Goal: Task Accomplishment & Management: Use online tool/utility

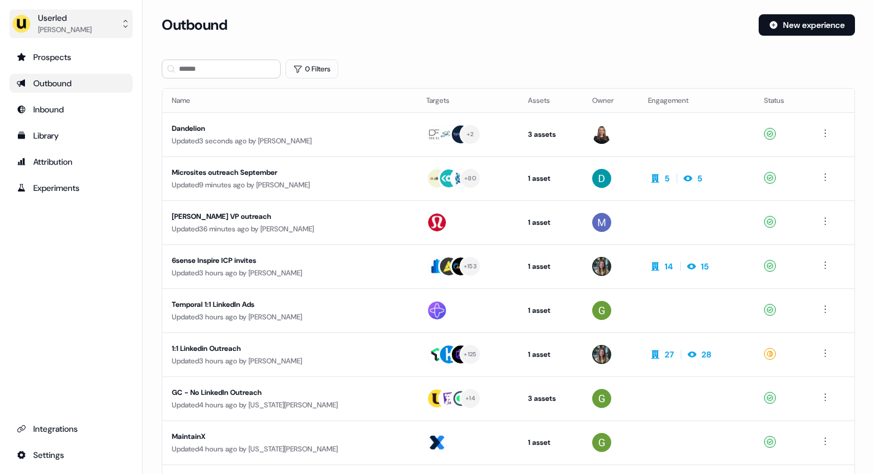
click at [55, 23] on div "Userled" at bounding box center [65, 18] width 54 height 12
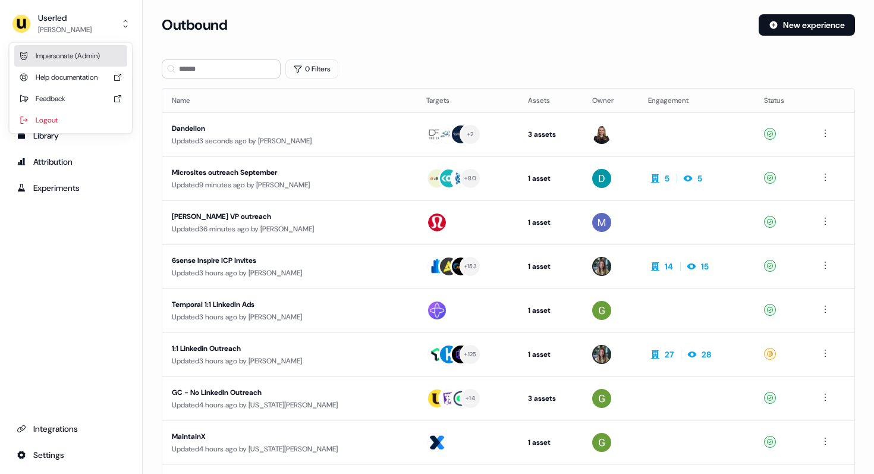
click at [61, 52] on div "Impersonate (Admin)" at bounding box center [70, 55] width 113 height 21
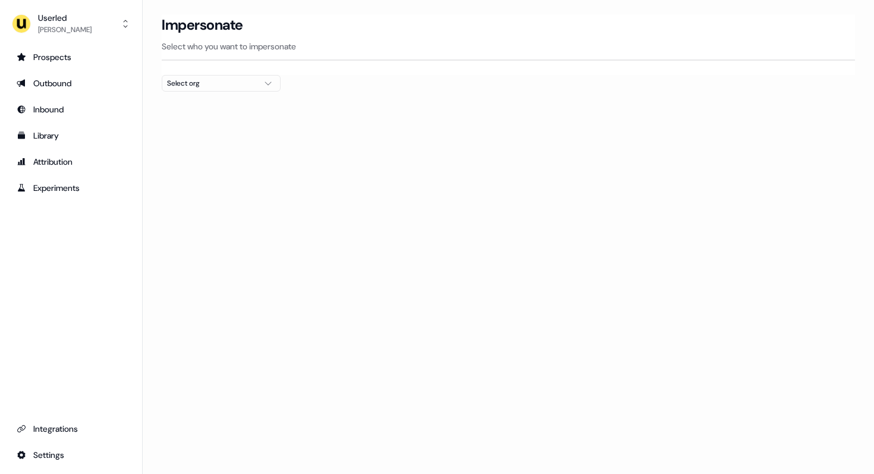
click at [246, 82] on div "Select org" at bounding box center [211, 83] width 89 height 12
type input "***"
click at [195, 130] on div "Go1 [GEOGRAPHIC_DATA]" at bounding box center [221, 126] width 118 height 19
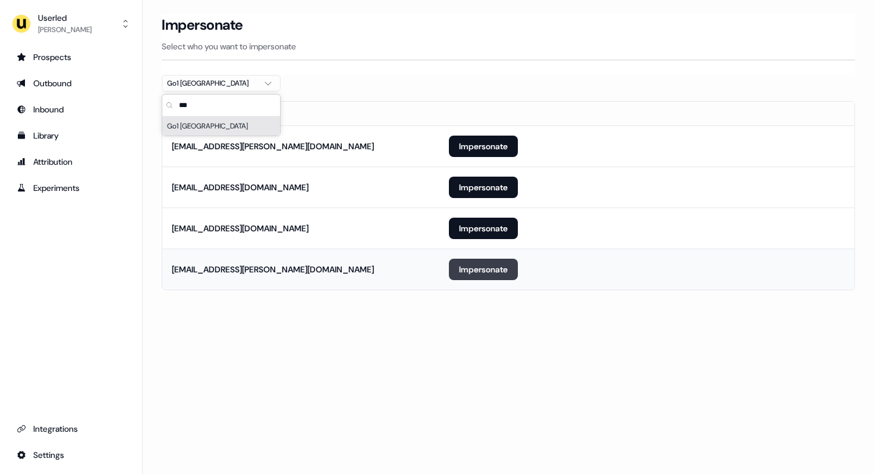
click at [464, 269] on button "Impersonate" at bounding box center [483, 269] width 69 height 21
